Goal: Task Accomplishment & Management: Manage account settings

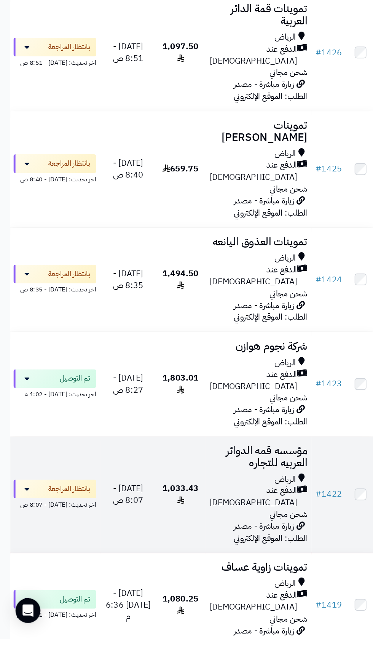
click at [186, 551] on div "الرياض" at bounding box center [190, 555] width 72 height 9
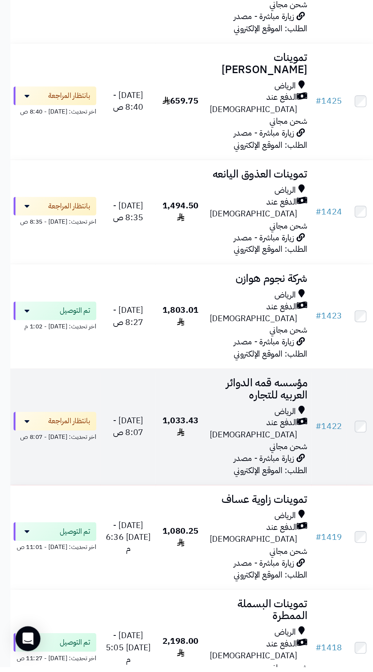
scroll to position [813, 0]
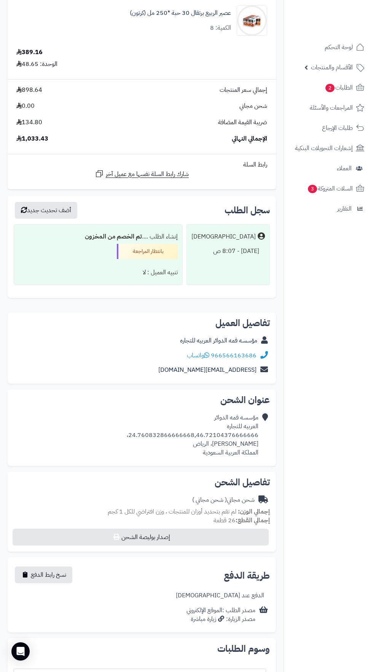
scroll to position [580, 0]
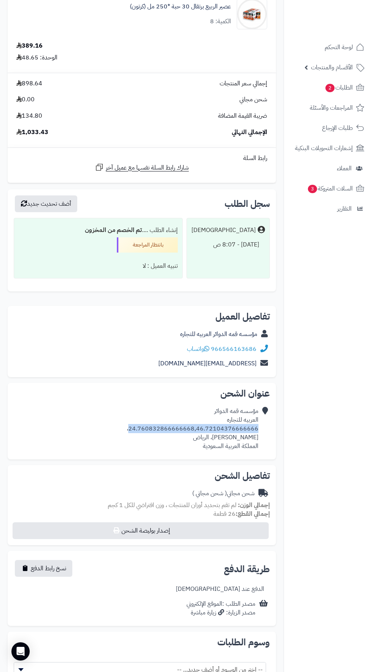
copy div "24.760832866666668,46.72104376666666"
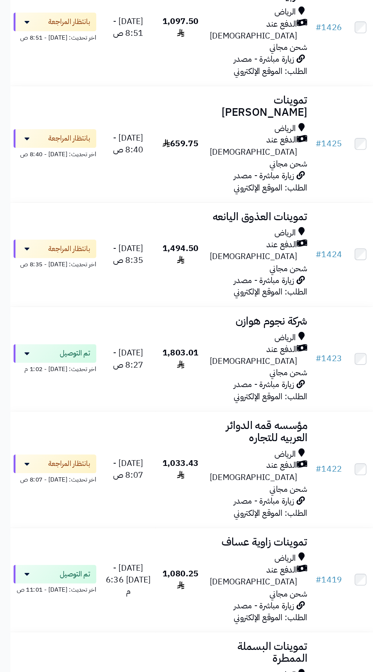
scroll to position [813, 0]
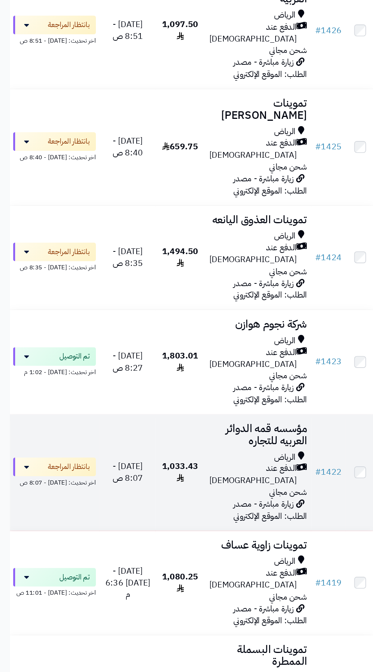
click at [48, 484] on div "اخر تحديث: اليوم - 8:07 ص" at bounding box center [40, 488] width 61 height 8
click at [43, 473] on span "بانتظار المراجعة" at bounding box center [50, 477] width 32 height 8
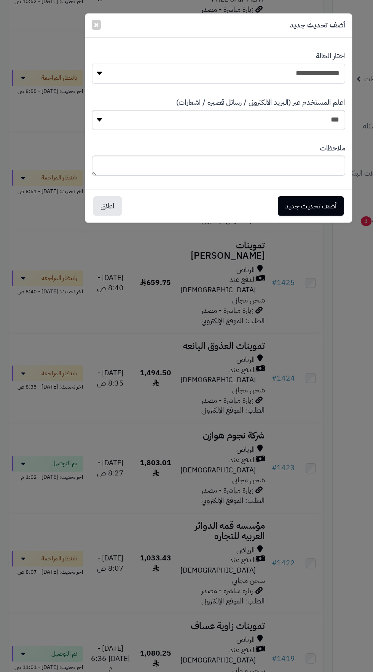
click at [261, 64] on select "**********" at bounding box center [186, 62] width 216 height 17
select select "*"
click at [268, 177] on button "أضف تحديث جديد" at bounding box center [265, 175] width 56 height 17
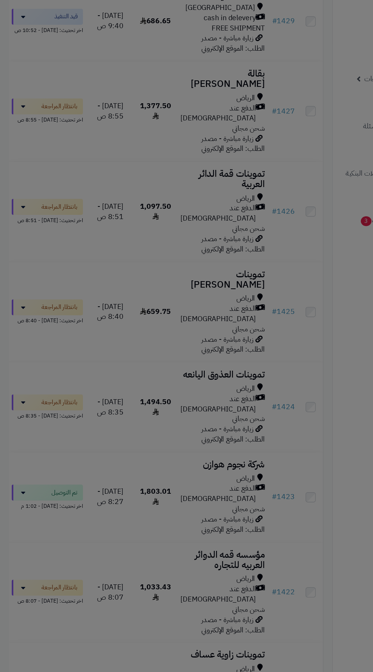
scroll to position [837, 0]
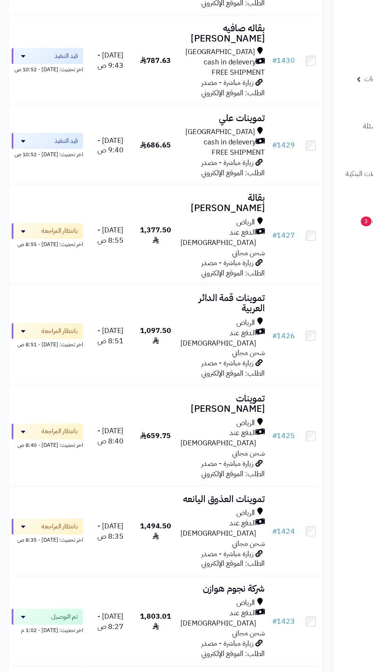
scroll to position [682, 0]
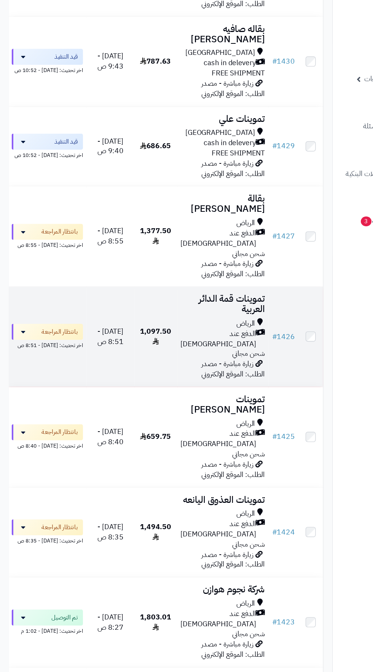
click at [176, 251] on h3 "تموينات قمة الدائر العربية" at bounding box center [190, 260] width 72 height 18
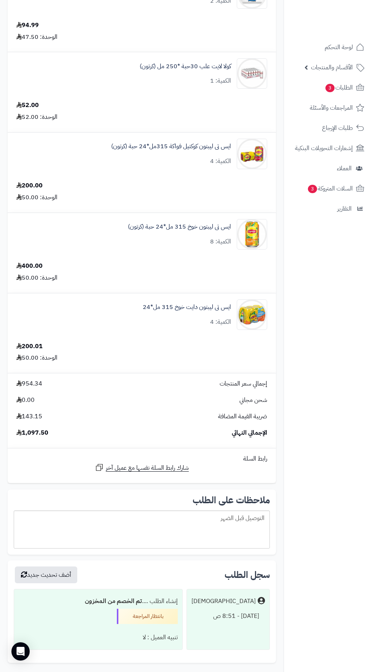
scroll to position [723, 0]
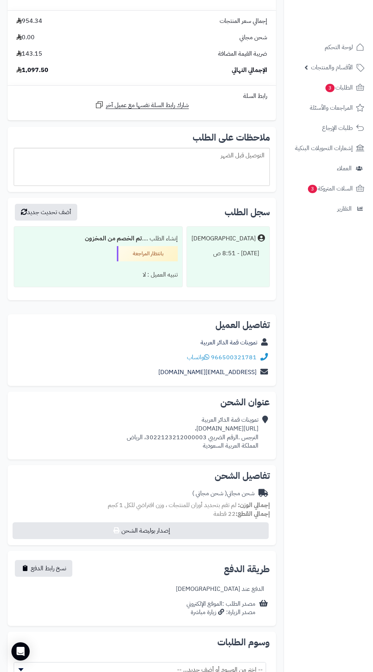
copy div "[URL][DOMAIN_NAME]،"
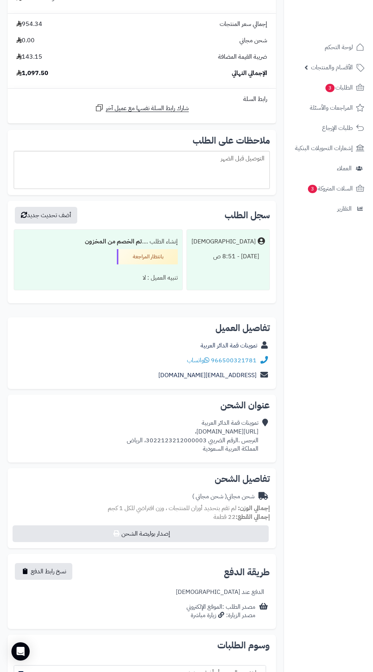
scroll to position [765, 0]
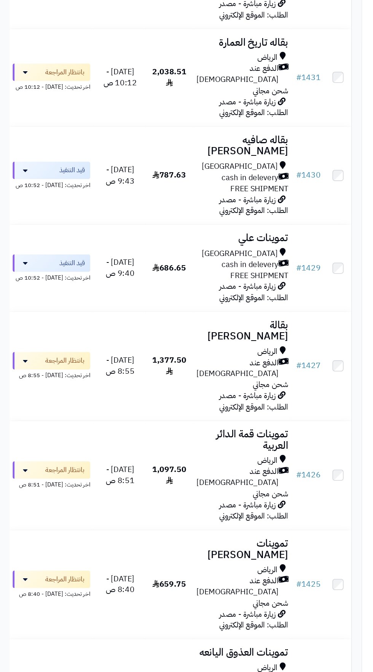
scroll to position [671, 0]
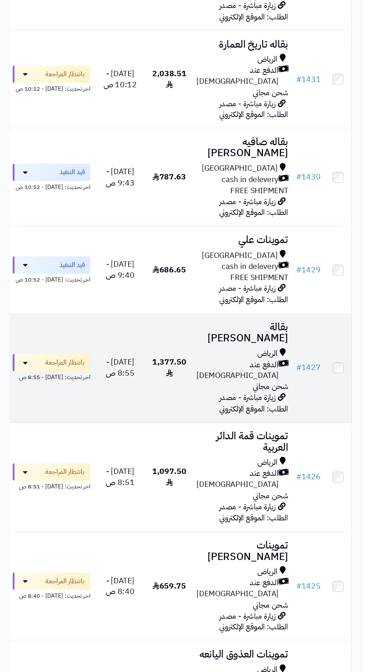
click at [184, 307] on span "زيارة مباشرة - مصدر الطلب: الموقع الإلكتروني" at bounding box center [199, 316] width 54 height 18
click at [181, 307] on span "زيارة مباشرة - مصدر الطلب: الموقع الإلكتروني" at bounding box center [199, 316] width 54 height 18
click at [130, 280] on span "1,377.50" at bounding box center [133, 289] width 27 height 18
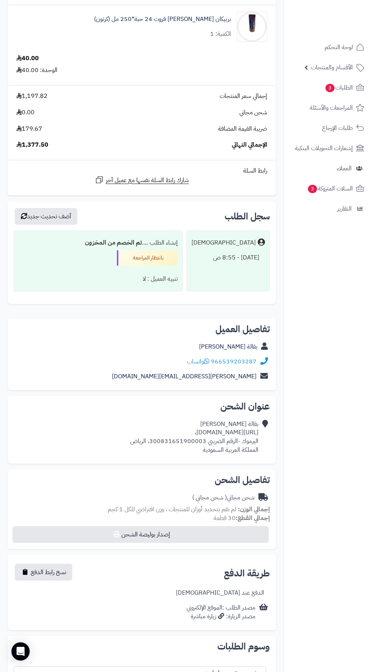
scroll to position [727, 0]
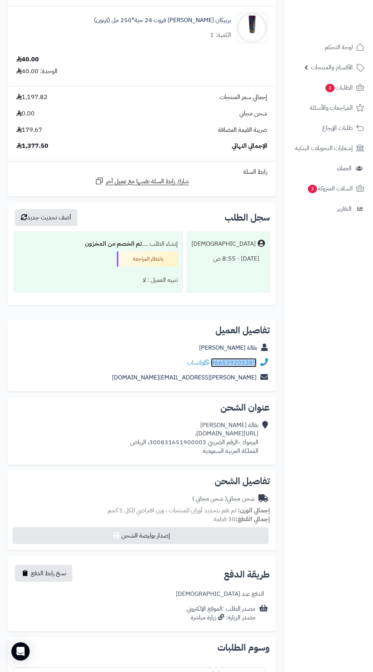
copy link "966539203287"
click at [195, 501] on span "( شحن مجاني )" at bounding box center [209, 498] width 35 height 9
copy div "https://maps.app.goo.gl/F8yL6g516mjDmxiRA،"
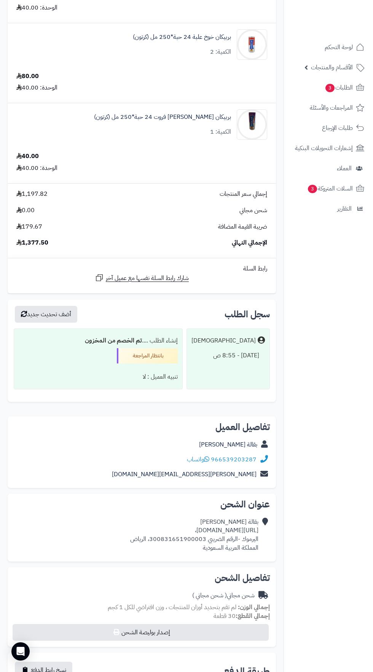
scroll to position [645, 0]
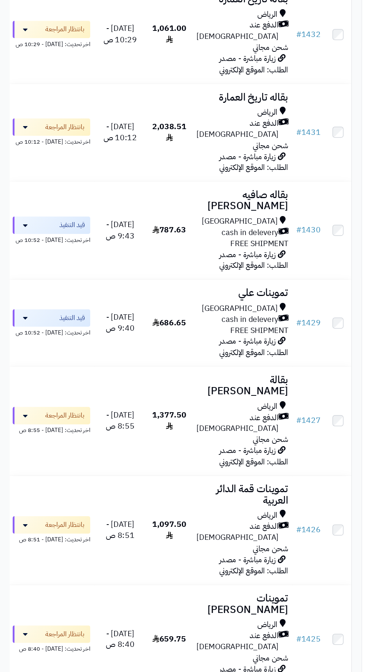
scroll to position [629, 0]
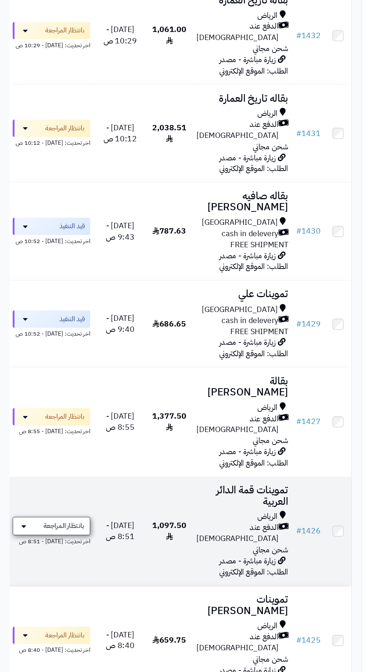
click at [59, 409] on span "بانتظار المراجعة" at bounding box center [50, 413] width 32 height 8
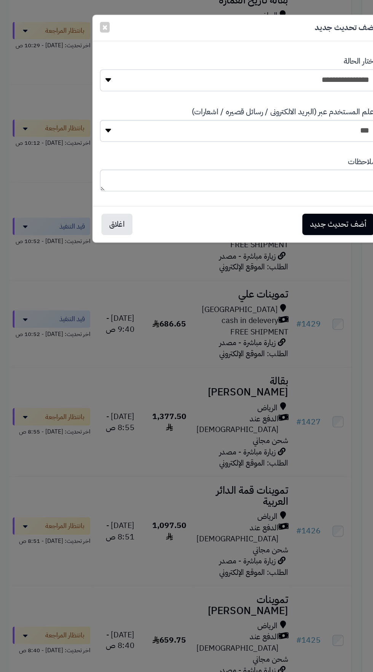
click at [256, 64] on select "**********" at bounding box center [186, 62] width 216 height 17
select select "*"
click at [270, 178] on button "أضف تحديث جديد" at bounding box center [265, 175] width 56 height 17
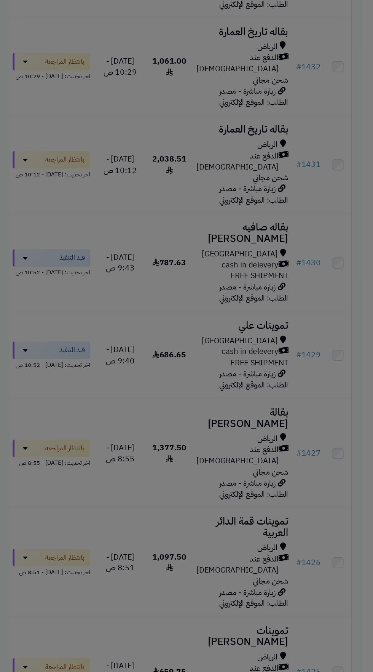
scroll to position [653, 0]
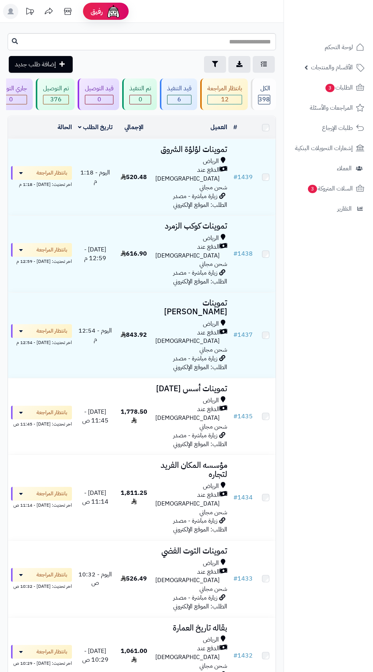
scroll to position [653, 0]
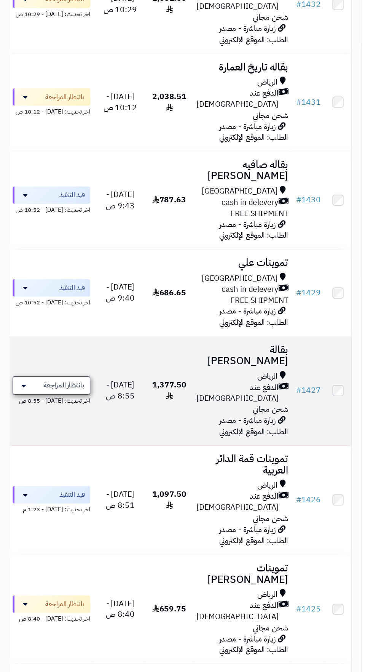
click at [50, 299] on span "بانتظار المراجعة" at bounding box center [50, 303] width 32 height 8
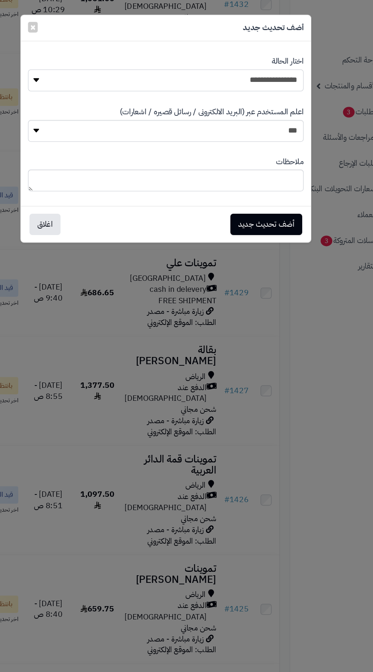
click at [263, 63] on select "**********" at bounding box center [186, 62] width 216 height 17
select select "**"
click at [284, 174] on button "أضف تحديث جديد" at bounding box center [265, 175] width 56 height 17
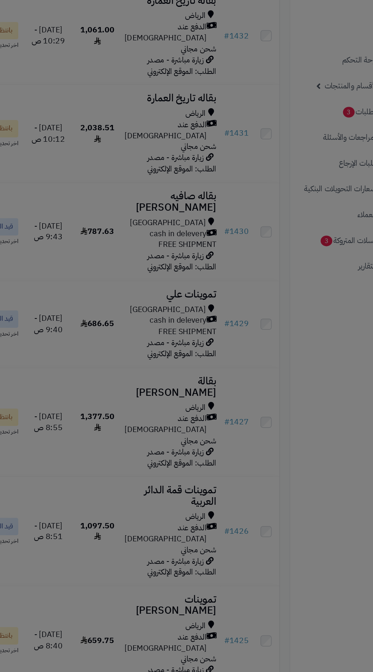
scroll to position [678, 0]
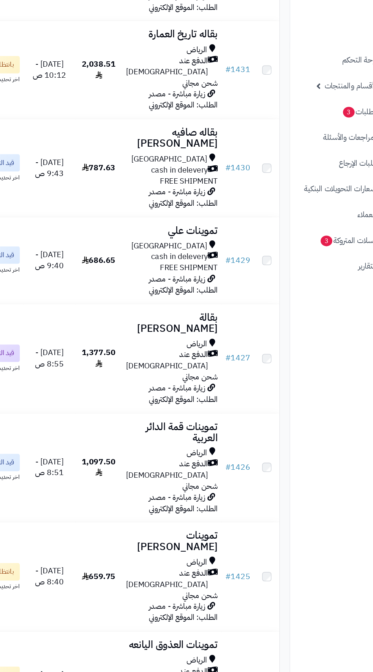
scroll to position [678, 0]
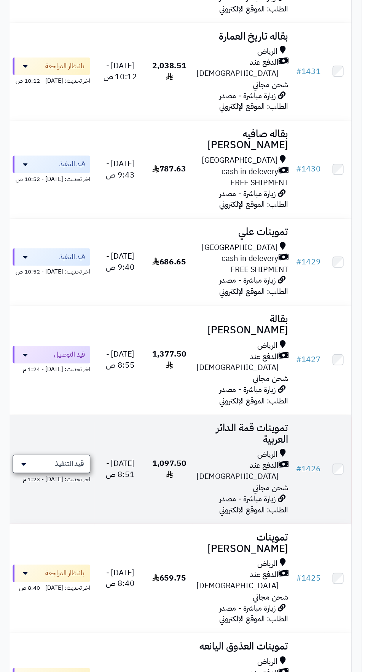
click at [56, 360] on span "قيد التنفيذ" at bounding box center [54, 364] width 23 height 8
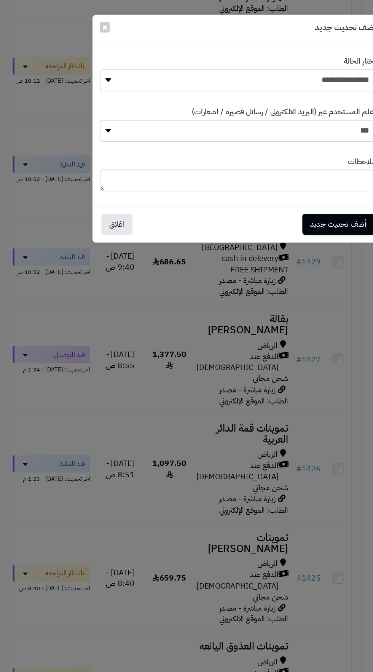
click at [258, 63] on select "**********" at bounding box center [186, 62] width 216 height 17
select select "**"
click at [267, 177] on button "أضف تحديث جديد" at bounding box center [265, 175] width 56 height 17
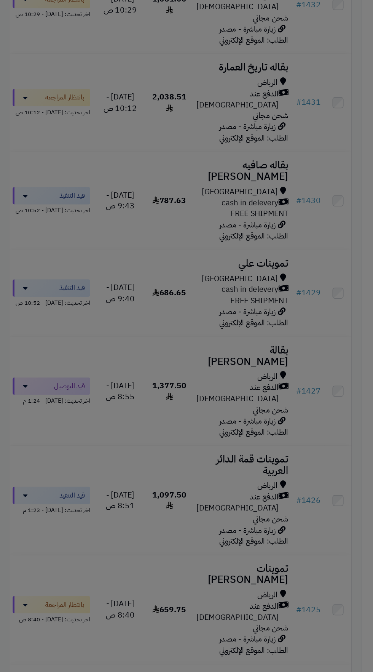
scroll to position [703, 0]
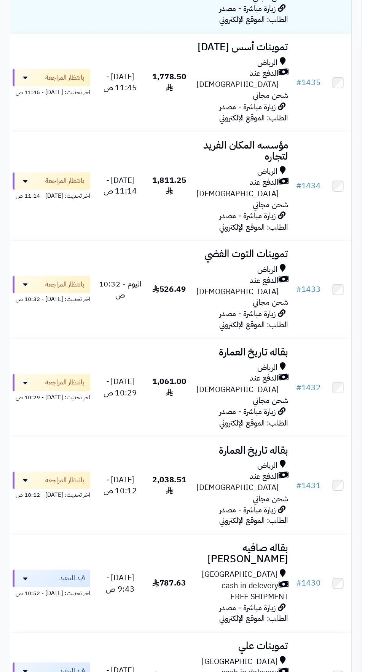
scroll to position [352, 0]
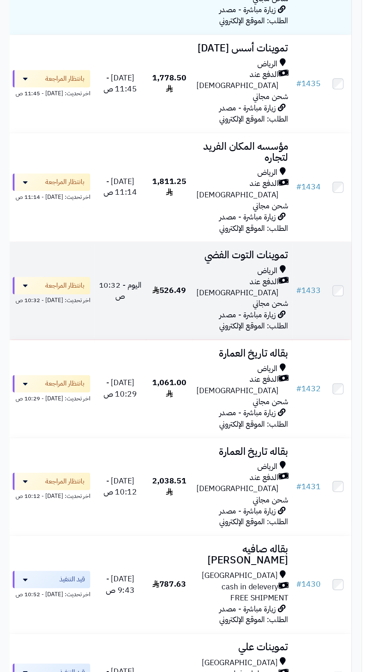
click at [134, 223] on span "526.49" at bounding box center [133, 227] width 26 height 9
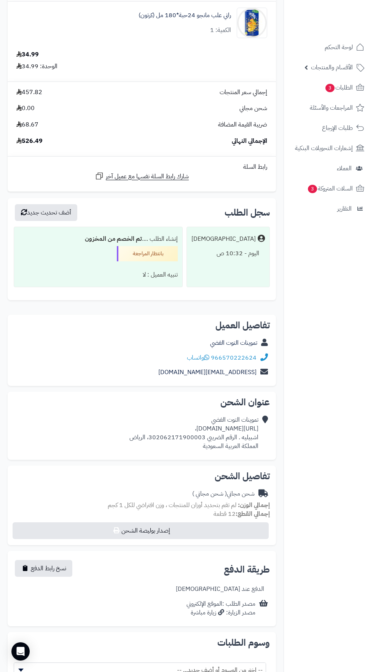
scroll to position [0, -2]
copy div "[URL][DOMAIN_NAME]،"
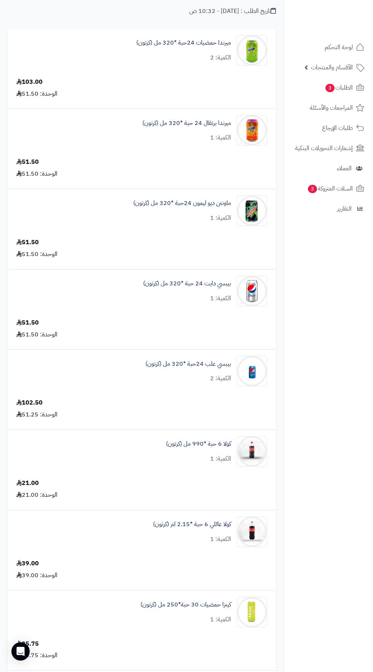
scroll to position [0, 0]
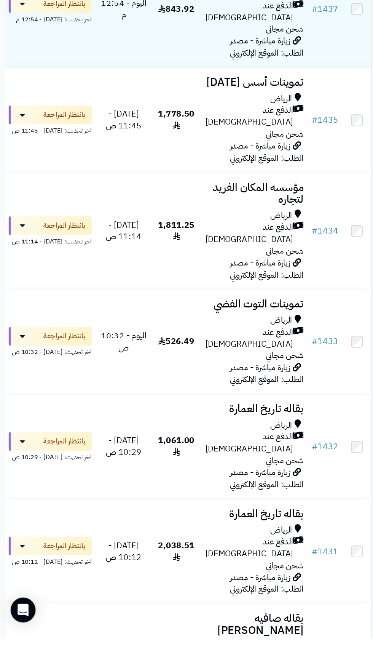
scroll to position [128, 0]
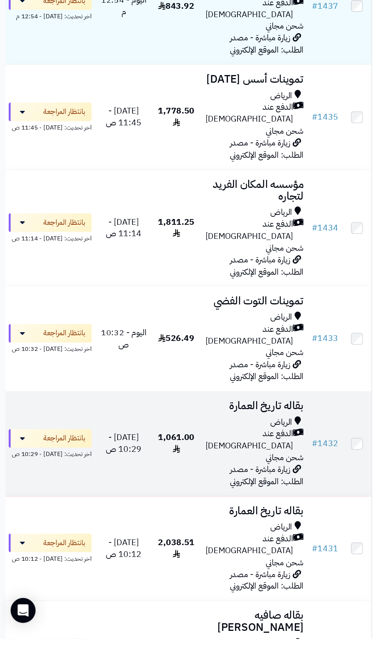
click at [62, 532] on div "اخر تحديث: اليوم - 10:29 ص" at bounding box center [40, 536] width 61 height 8
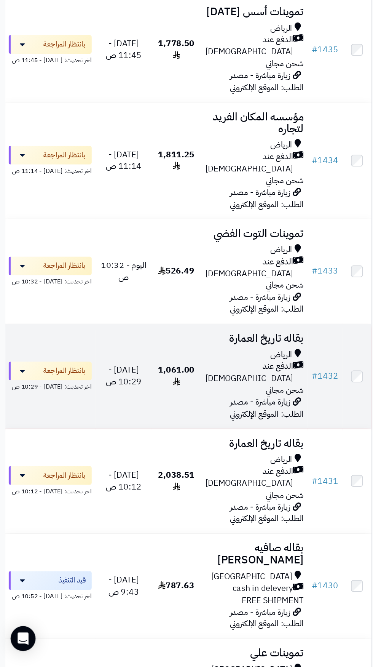
scroll to position [211, 0]
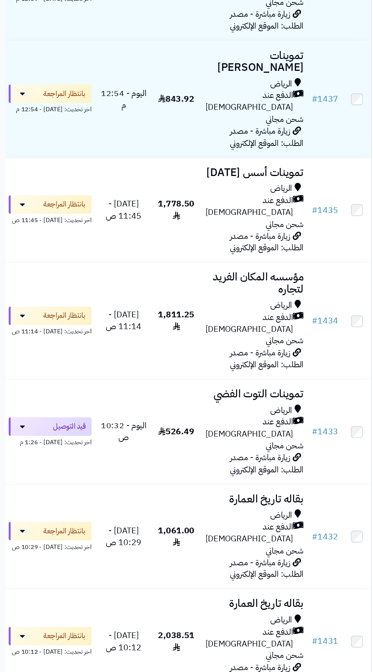
scroll to position [212, 0]
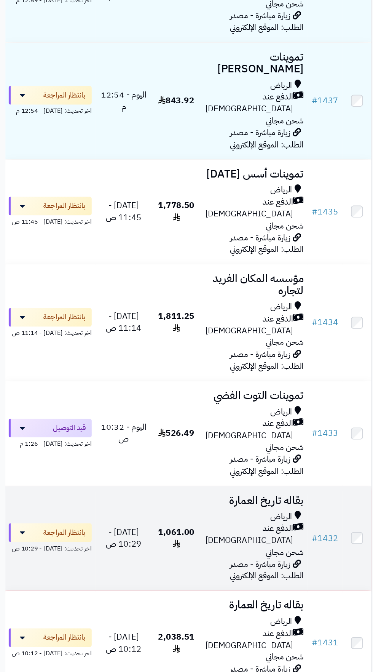
click at [187, 511] on span "الدفع عند [DEMOGRAPHIC_DATA]" at bounding box center [186, 520] width 64 height 18
click at [56, 514] on span "بانتظار المراجعة" at bounding box center [50, 518] width 32 height 8
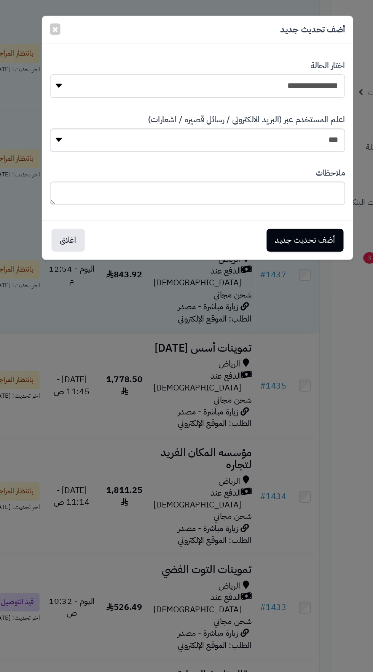
click at [269, 59] on select "**********" at bounding box center [186, 62] width 216 height 17
click at [92, 173] on button "اغلاق" at bounding box center [92, 175] width 24 height 17
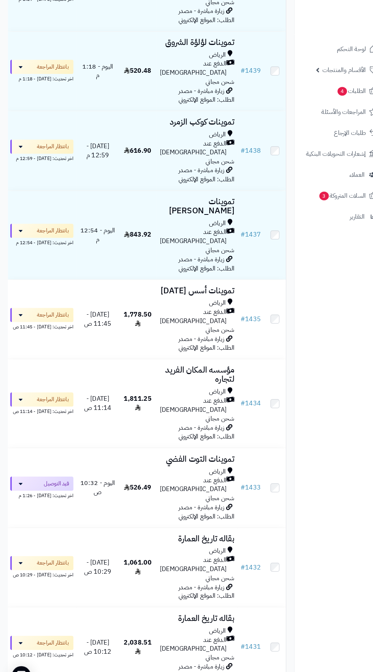
scroll to position [171, 0]
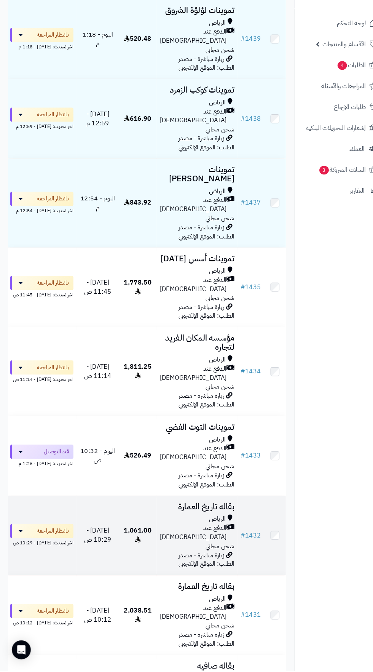
click at [173, 521] on div "الرياض" at bounding box center [190, 525] width 72 height 9
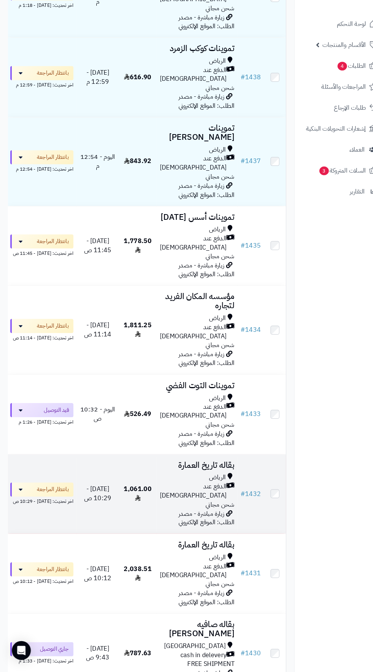
scroll to position [242, 0]
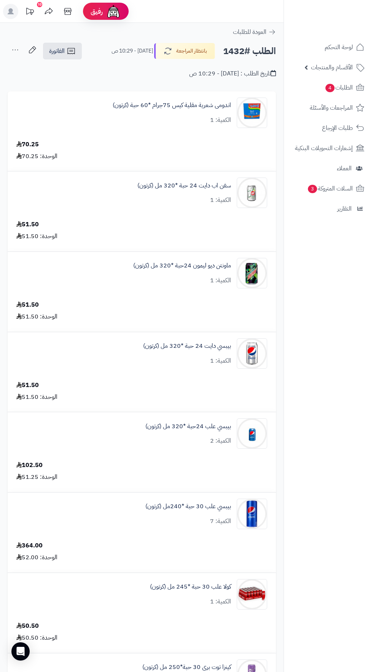
scroll to position [2, 0]
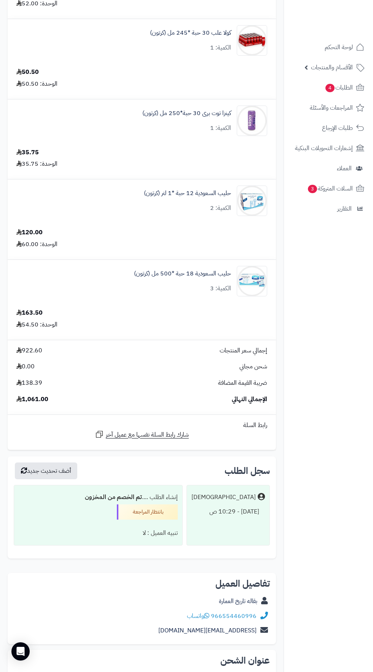
scroll to position [671, 0]
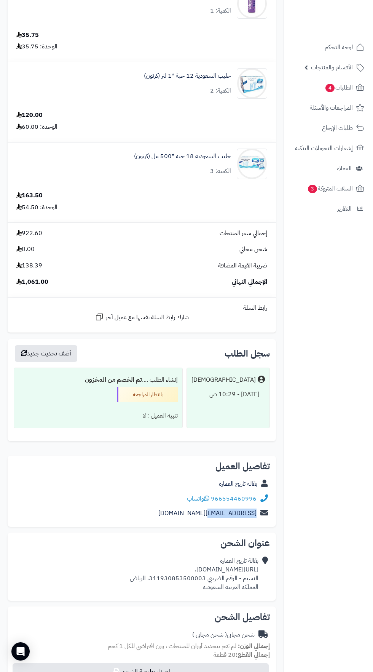
click at [326, 567] on nav "لوحة التحكم الأقسام والمنتجات المنتجات الأقسام الماركات مواصفات المنتجات مواصفا…" at bounding box center [329, 346] width 90 height 672
copy link "966554460996"
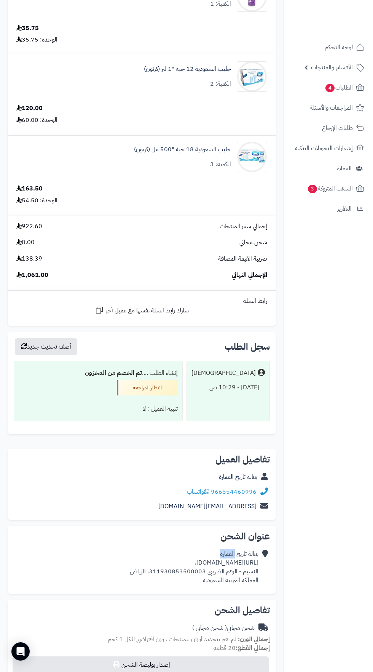
click at [171, 570] on div "بقالة تاريخ العمارة https://maps.app.goo.gl/F5P6kzEVvPxqpTm9A?g_st=aw، النسيم -…" at bounding box center [194, 567] width 129 height 35
copy div "https://maps.app.goo.gl/F5P6kzEVvPxqpTm9A?g_st=aw،"
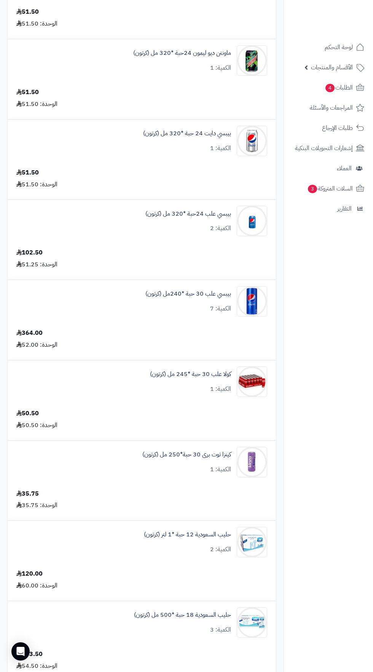
scroll to position [0, 0]
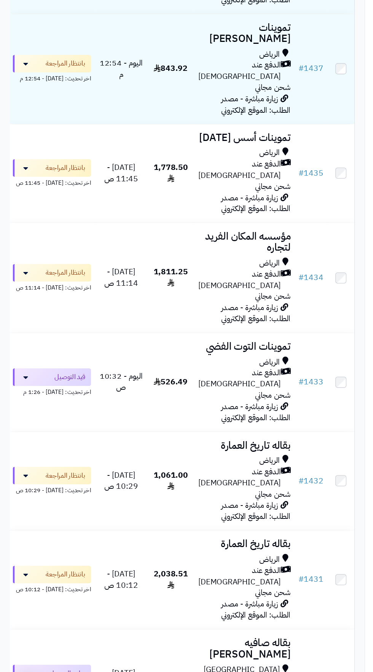
scroll to position [243, 0]
